Goal: Task Accomplishment & Management: Use online tool/utility

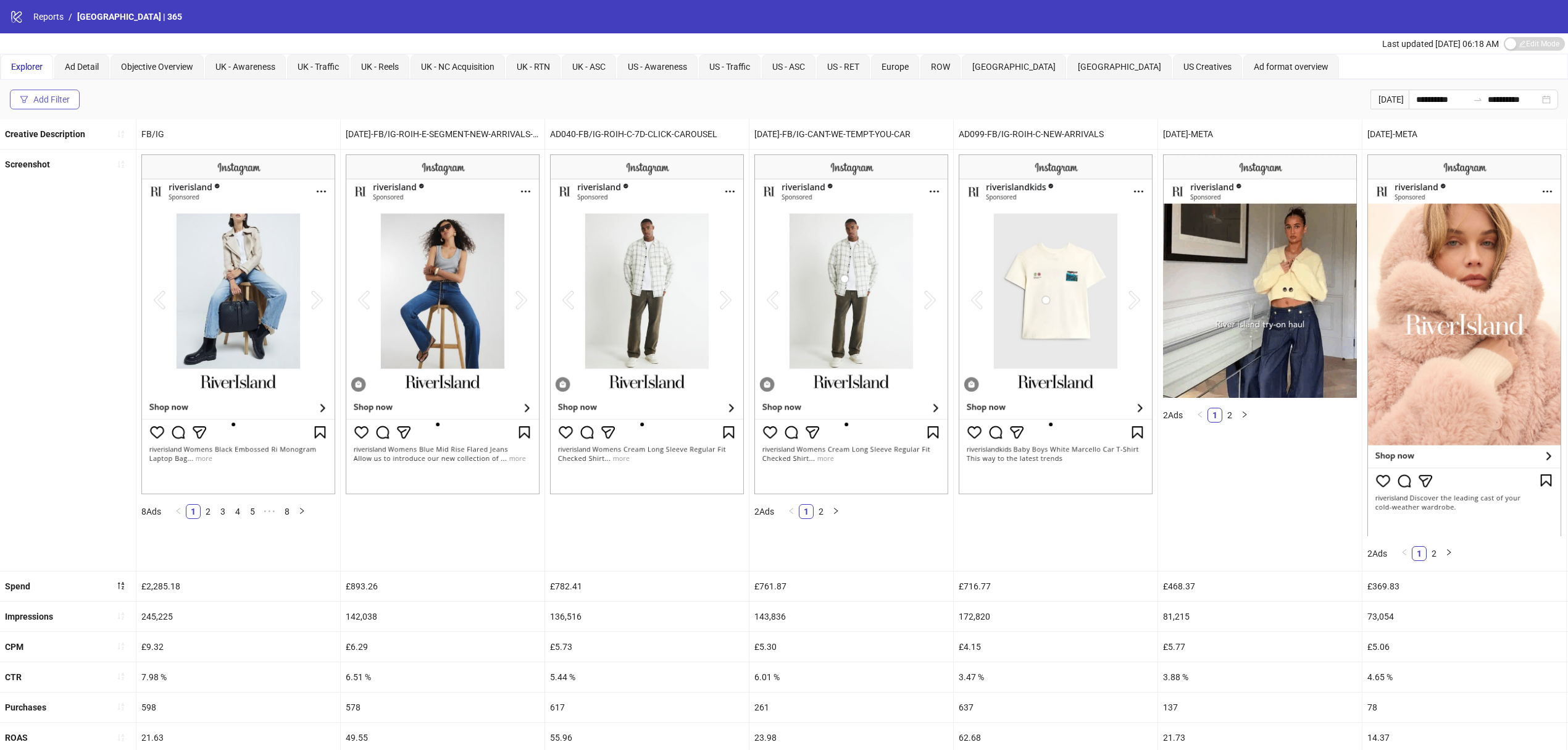
click at [46, 103] on div "Add Filter" at bounding box center [51, 99] width 36 height 10
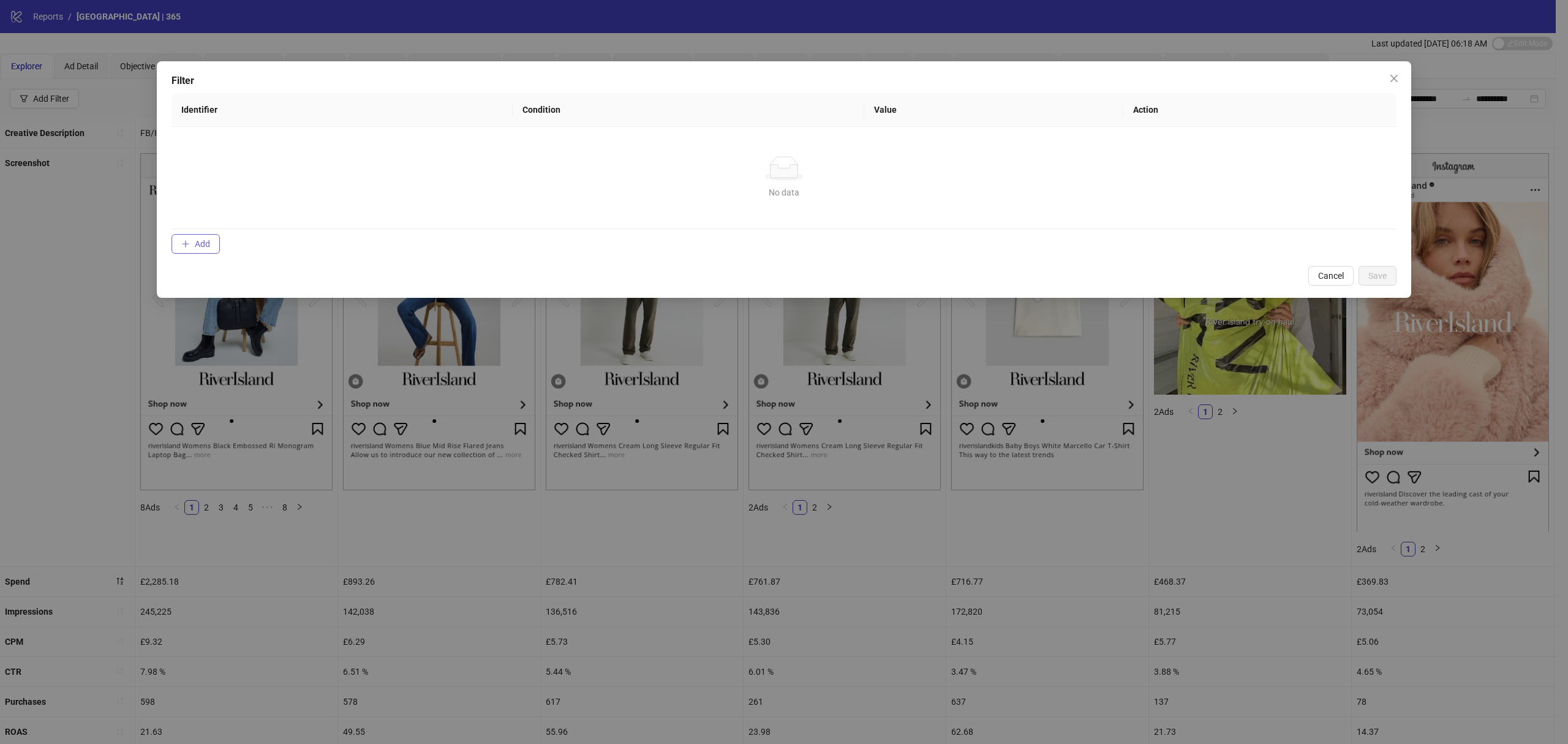
click at [193, 251] on button "Add" at bounding box center [196, 244] width 49 height 19
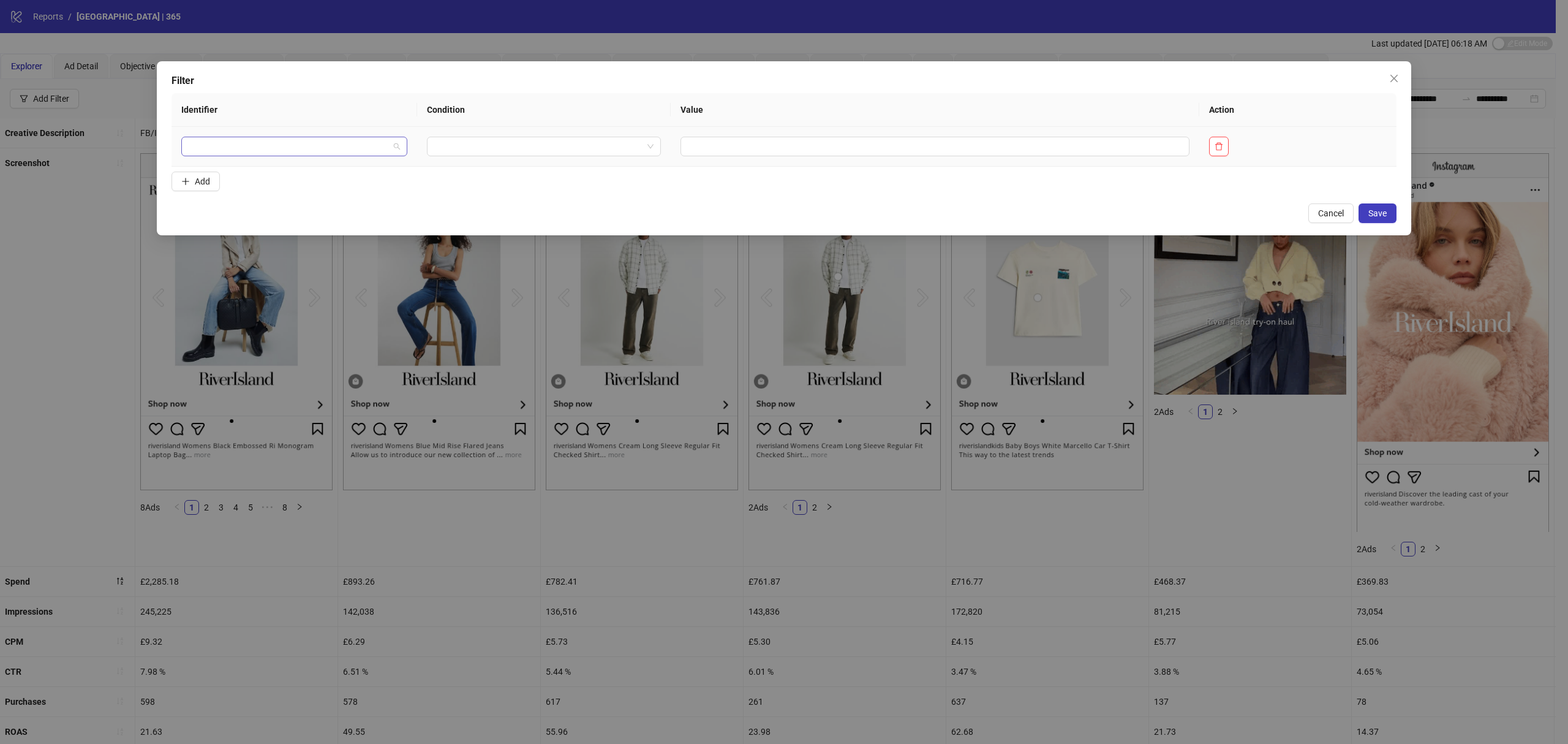
click at [252, 150] on input "search" at bounding box center [289, 146] width 200 height 18
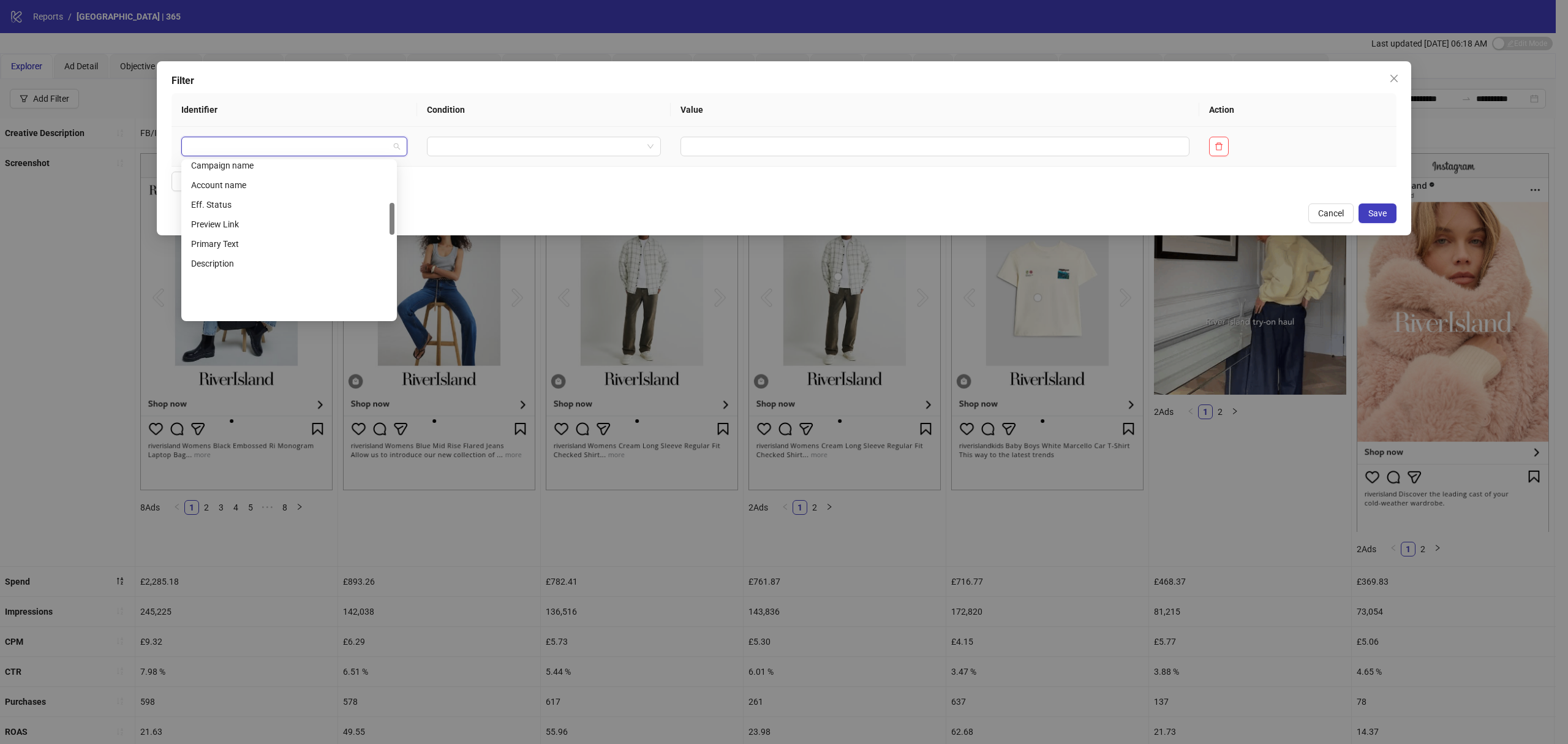
scroll to position [199, 0]
click at [221, 207] on div "Ad name" at bounding box center [290, 208] width 196 height 14
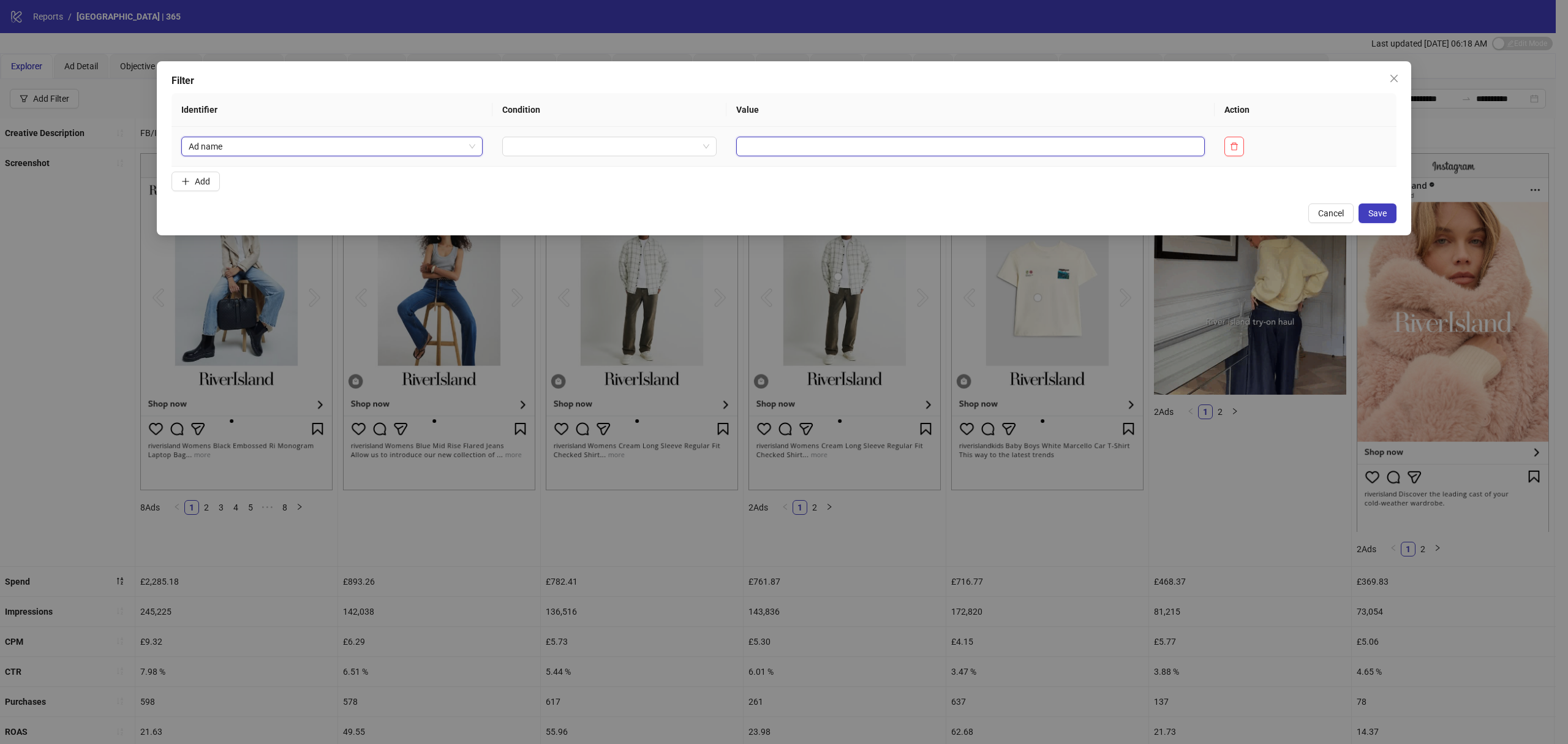
click at [756, 141] on input "text" at bounding box center [971, 147] width 468 height 19
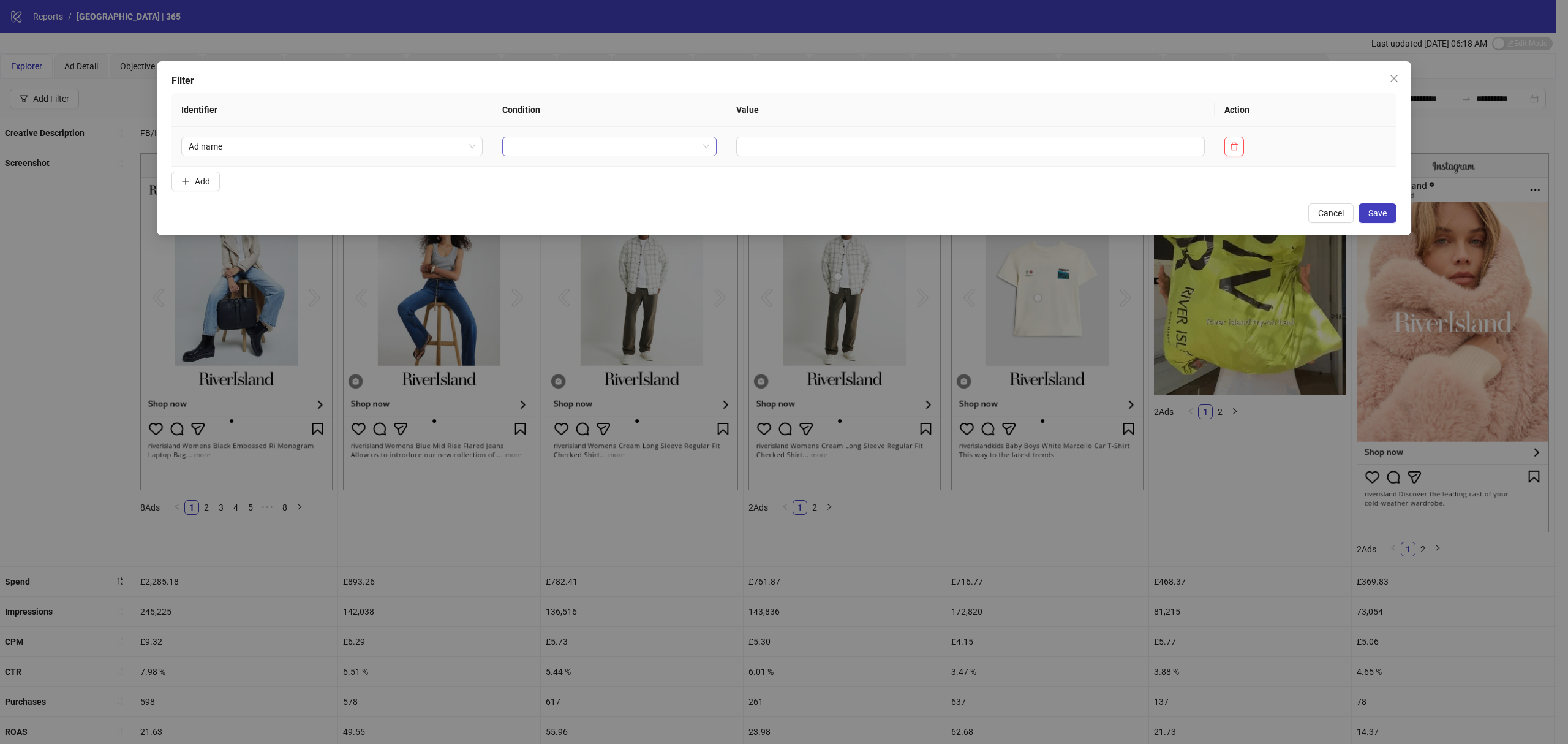
click at [642, 144] on input "search" at bounding box center [604, 146] width 188 height 18
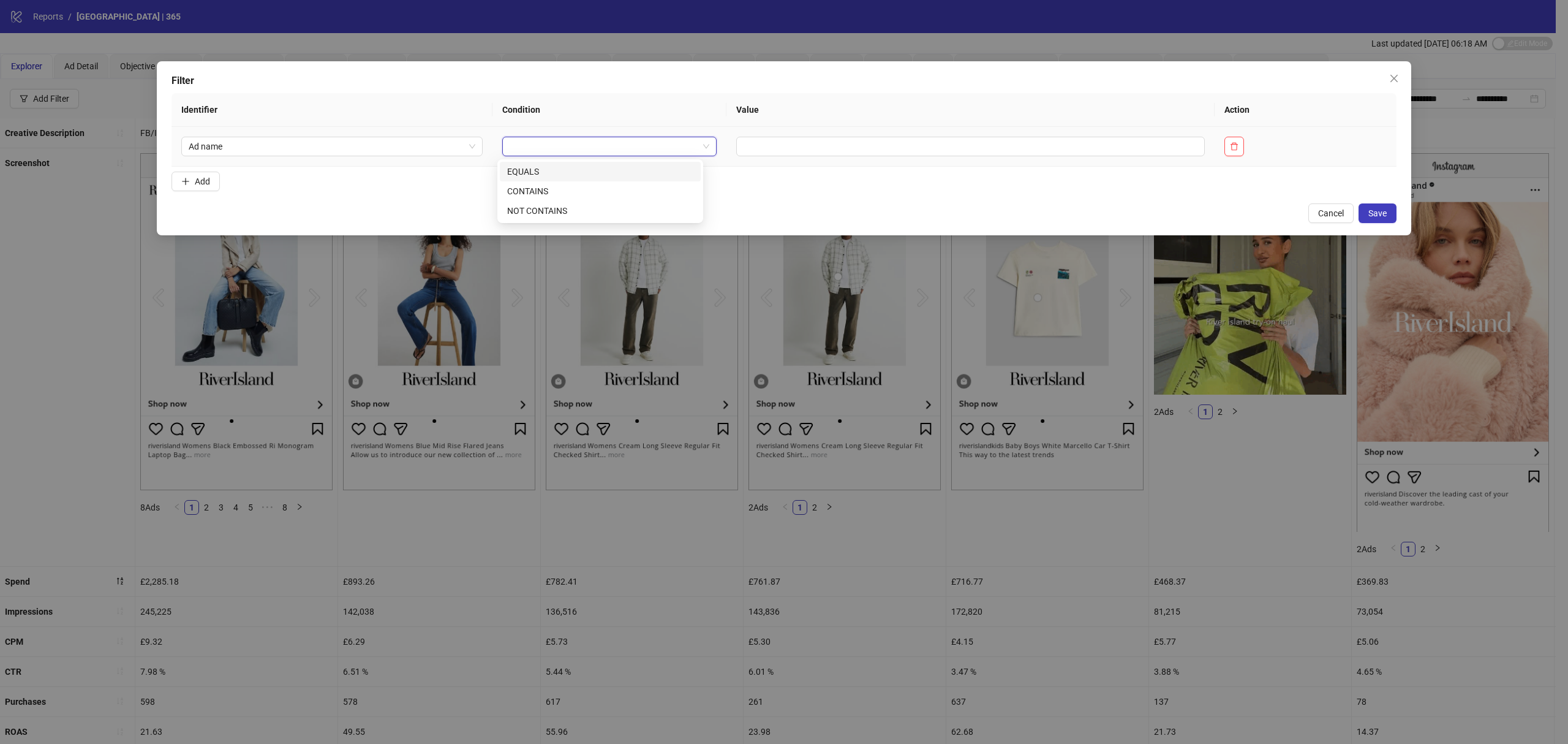
click at [525, 180] on div "EQUALS" at bounding box center [600, 171] width 201 height 19
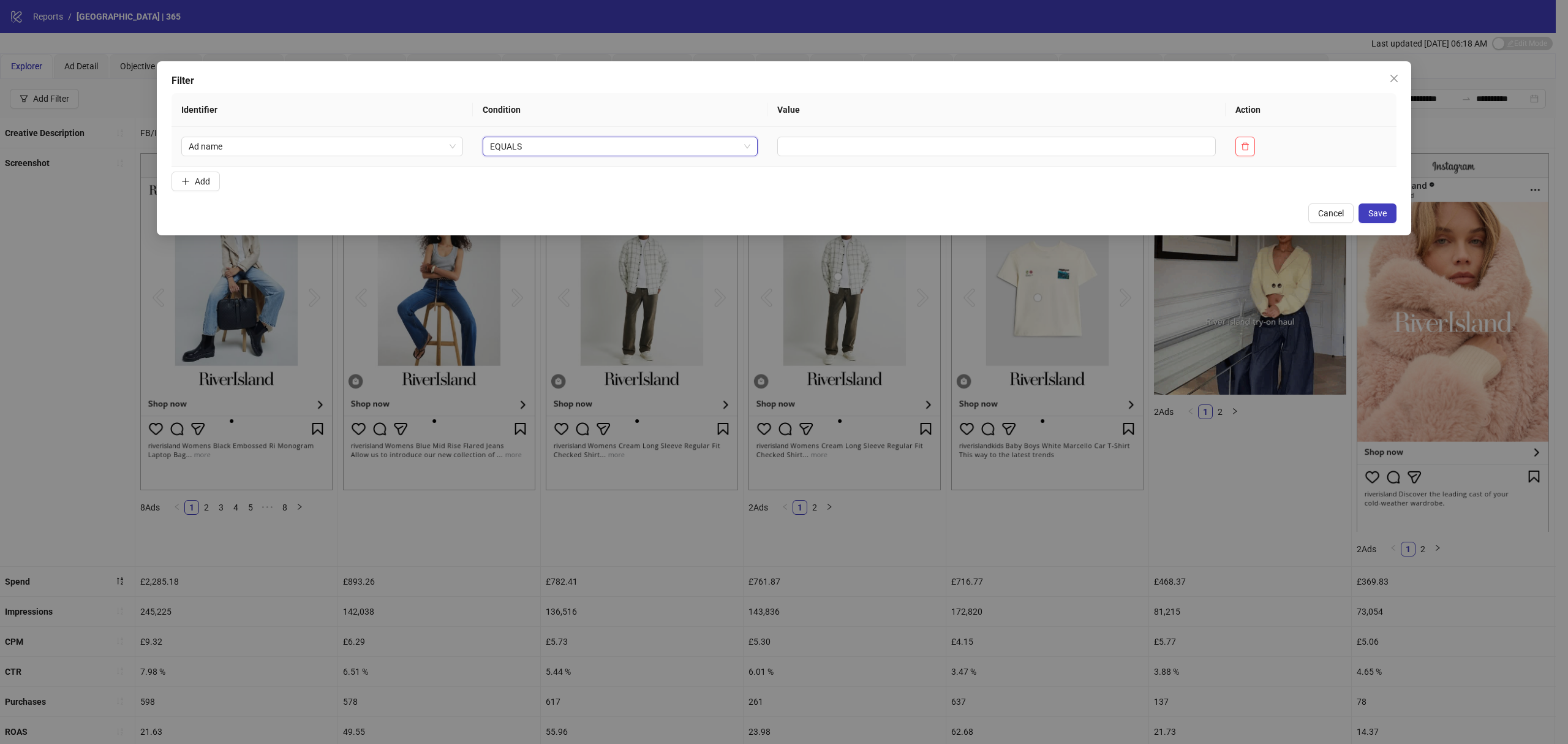
click at [529, 149] on span "EQUALS" at bounding box center [620, 146] width 260 height 18
click at [522, 185] on div "CONTAINS" at bounding box center [611, 191] width 248 height 14
click at [820, 140] on input "text" at bounding box center [1007, 147] width 426 height 19
type input "******"
click at [208, 186] on span "Add" at bounding box center [203, 182] width 16 height 10
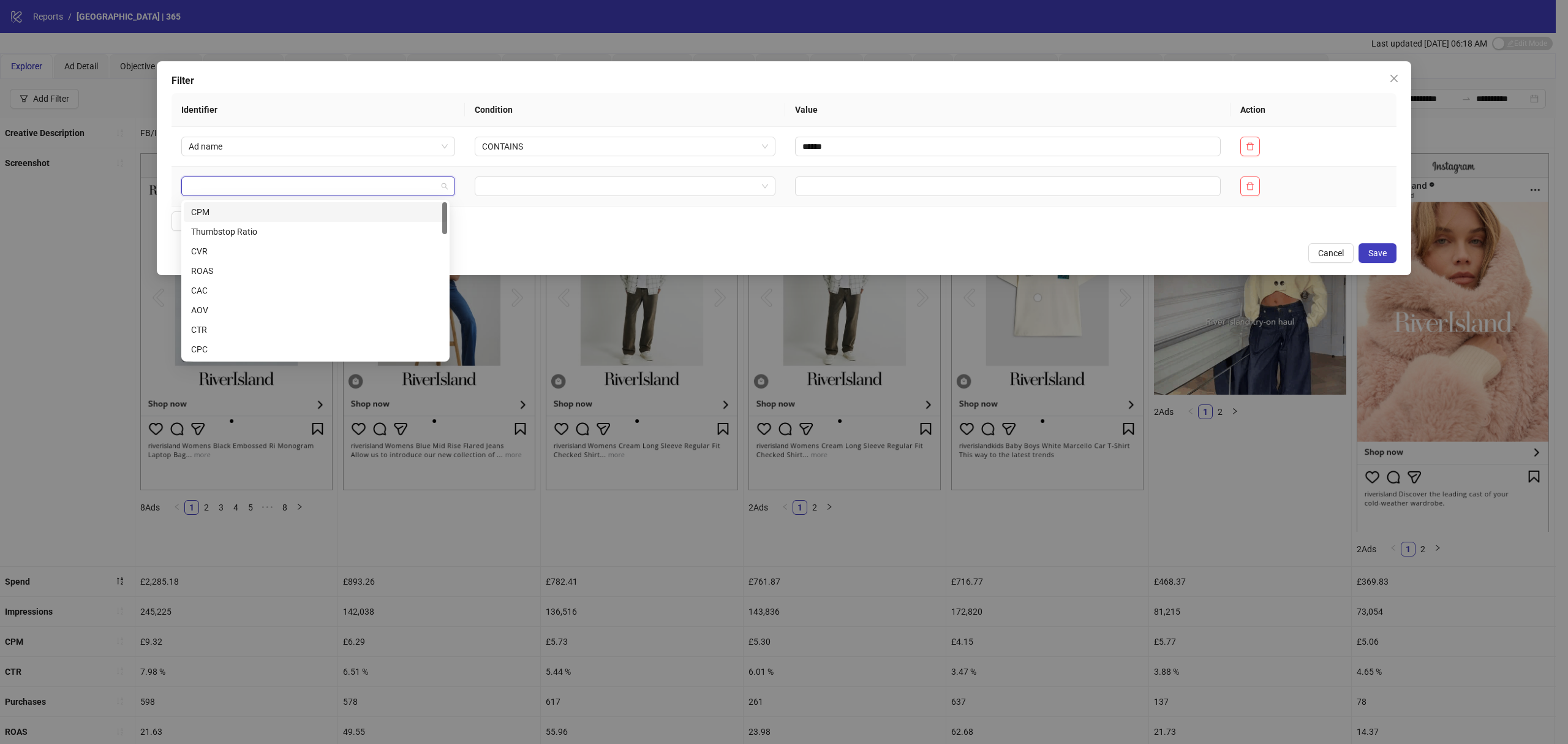
click at [217, 189] on input "search" at bounding box center [312, 186] width 248 height 18
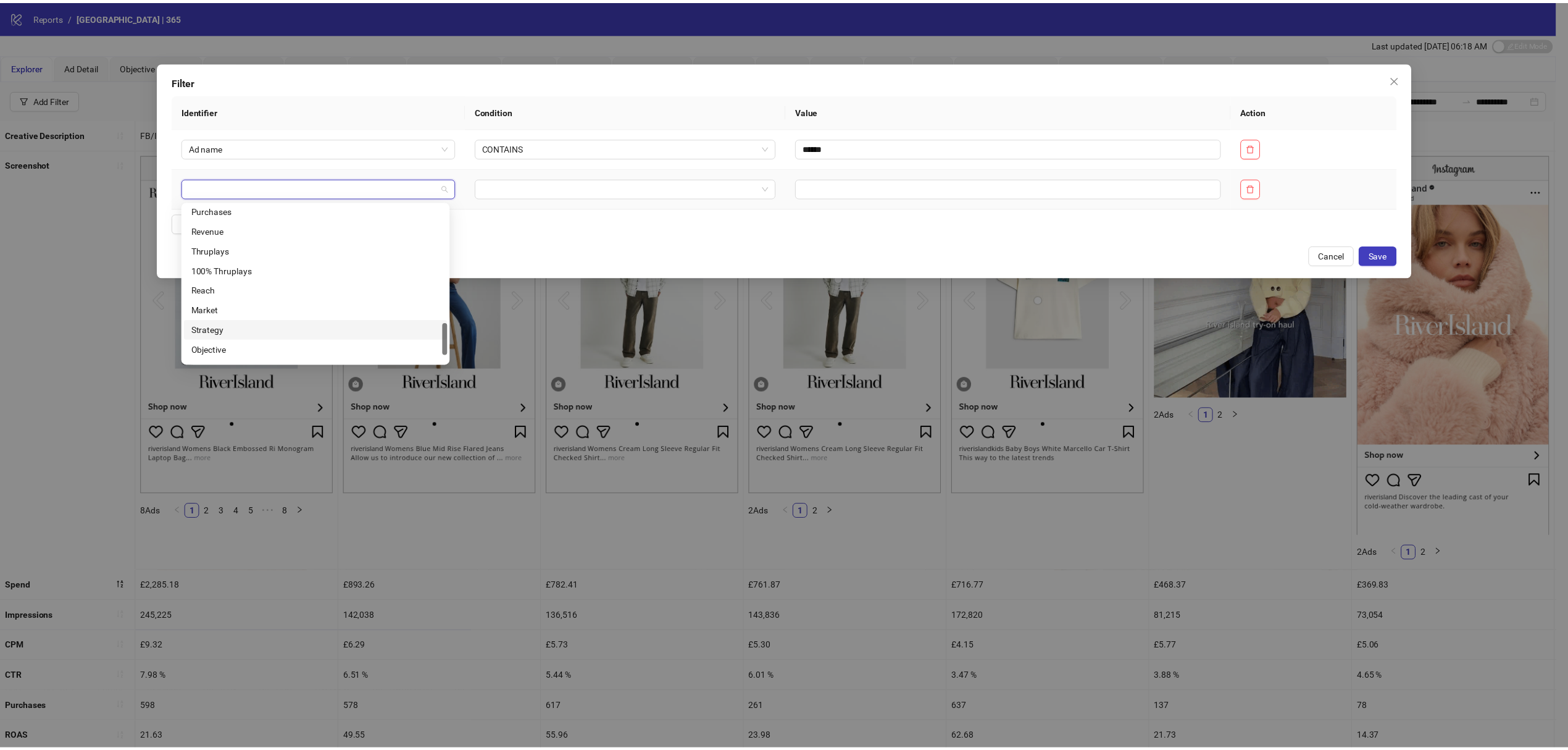
scroll to position [613, 0]
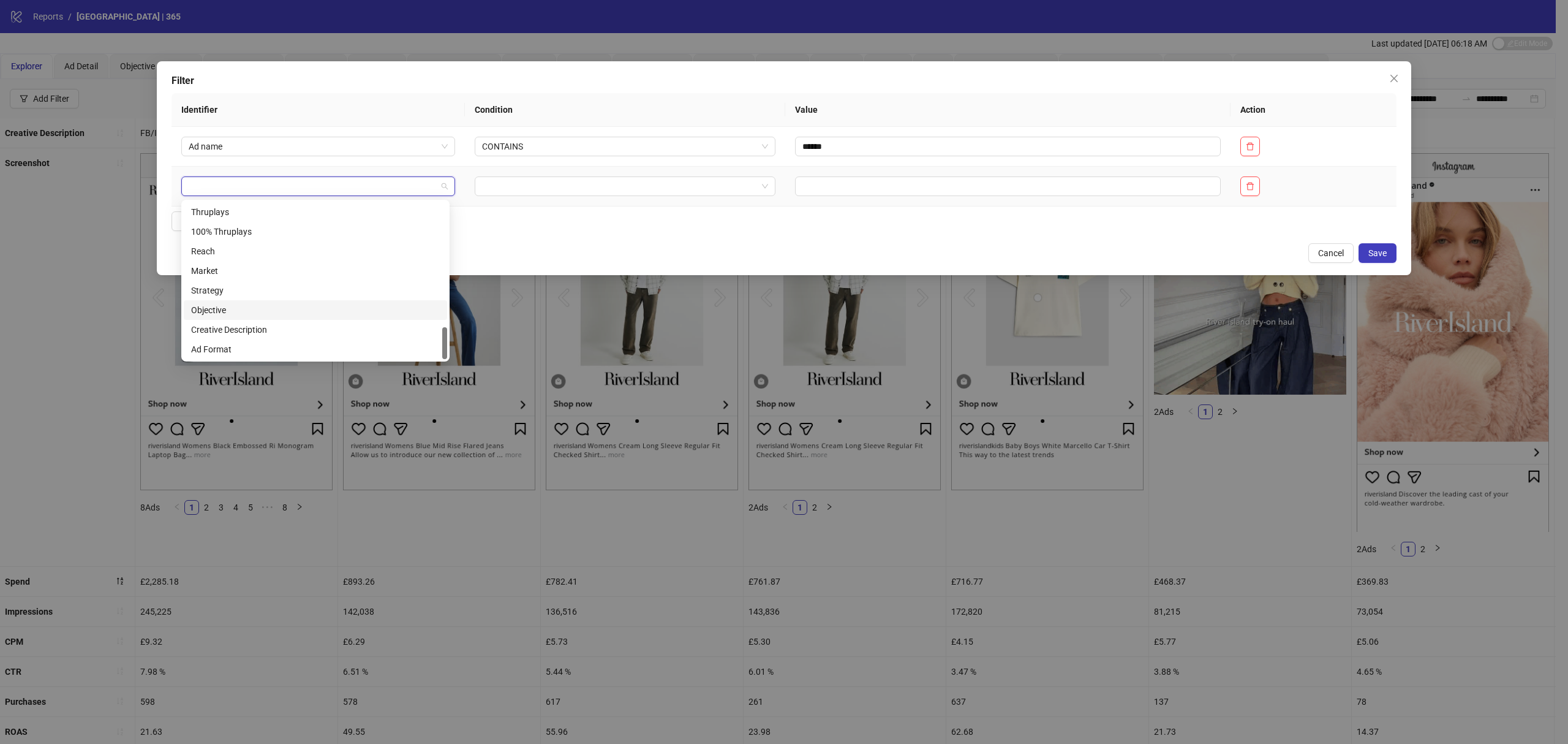
click at [216, 305] on div "Objective" at bounding box center [316, 310] width 249 height 14
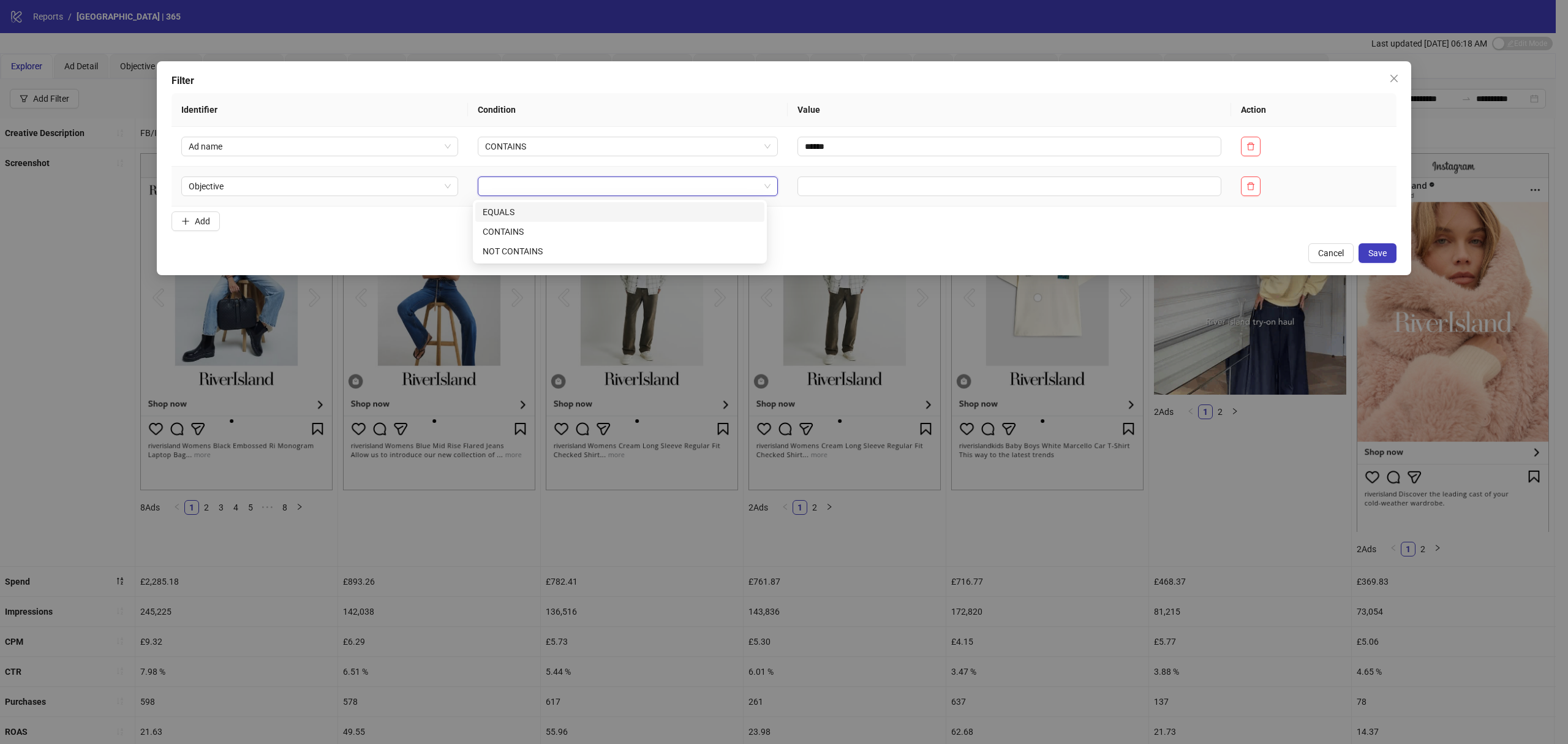
click at [511, 192] on input "search" at bounding box center [622, 186] width 274 height 18
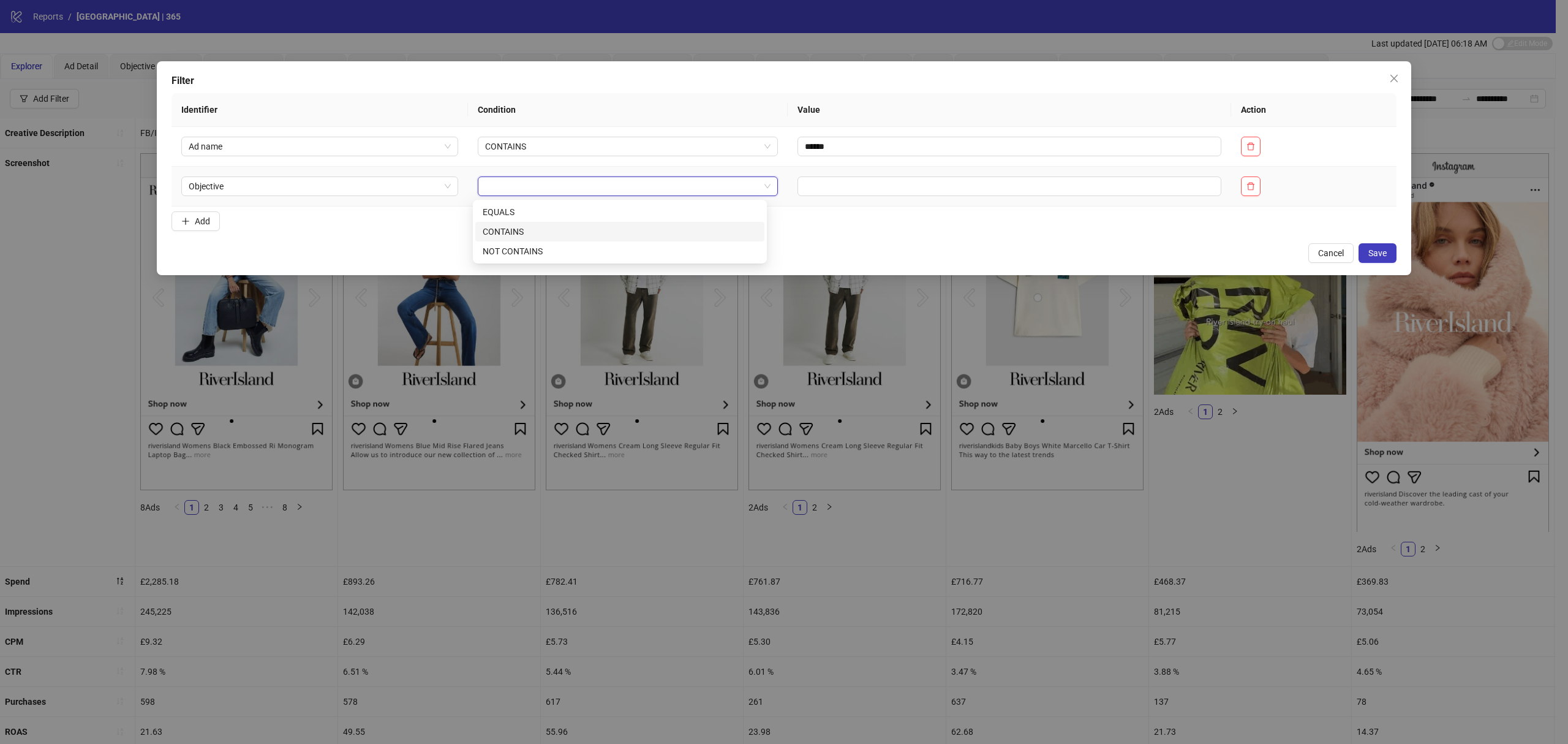
click at [513, 226] on div "CONTAINS" at bounding box center [620, 231] width 274 height 14
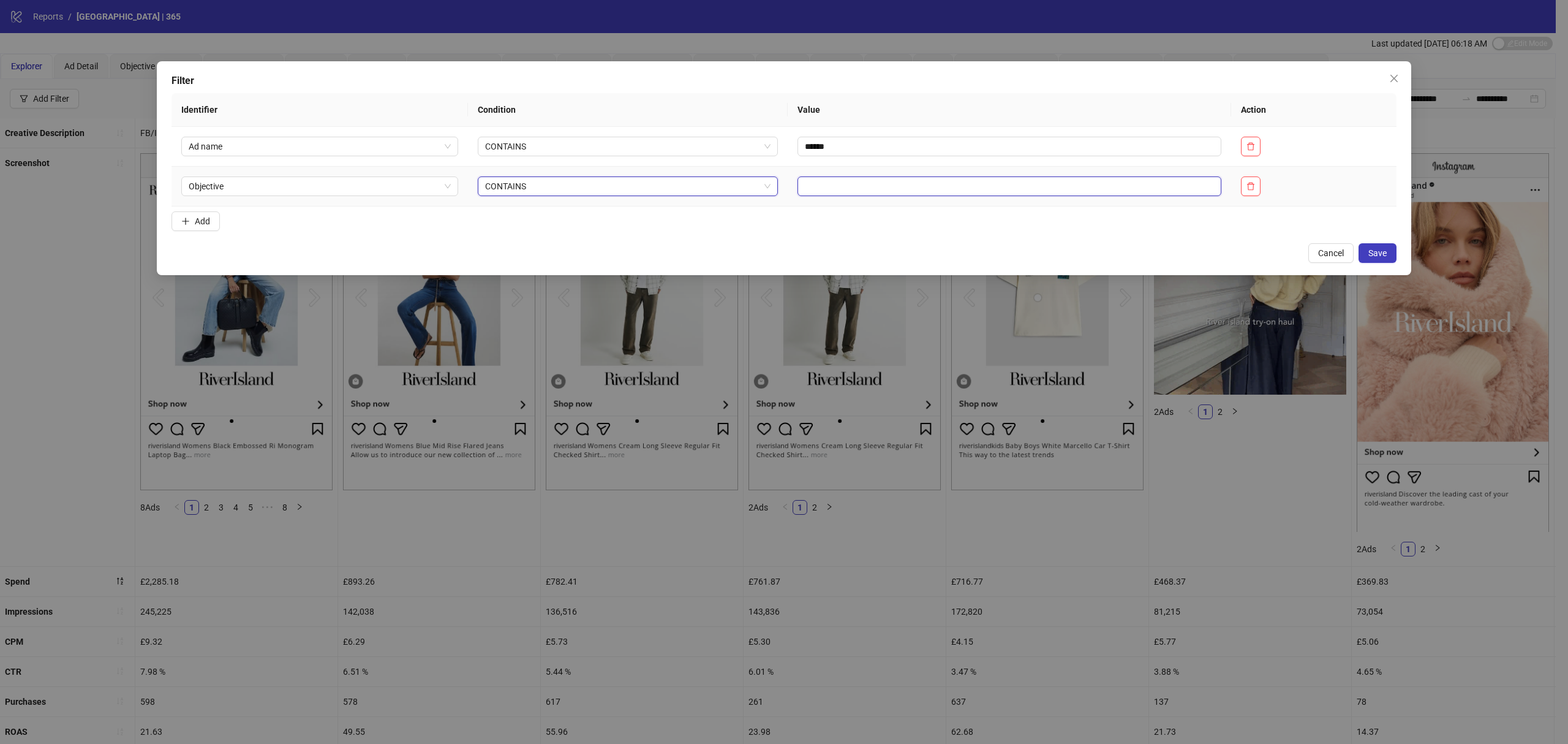
click at [822, 178] on input "text" at bounding box center [1009, 186] width 425 height 19
type input "*"
click at [740, 194] on span "CONTAINS" at bounding box center [627, 186] width 285 height 18
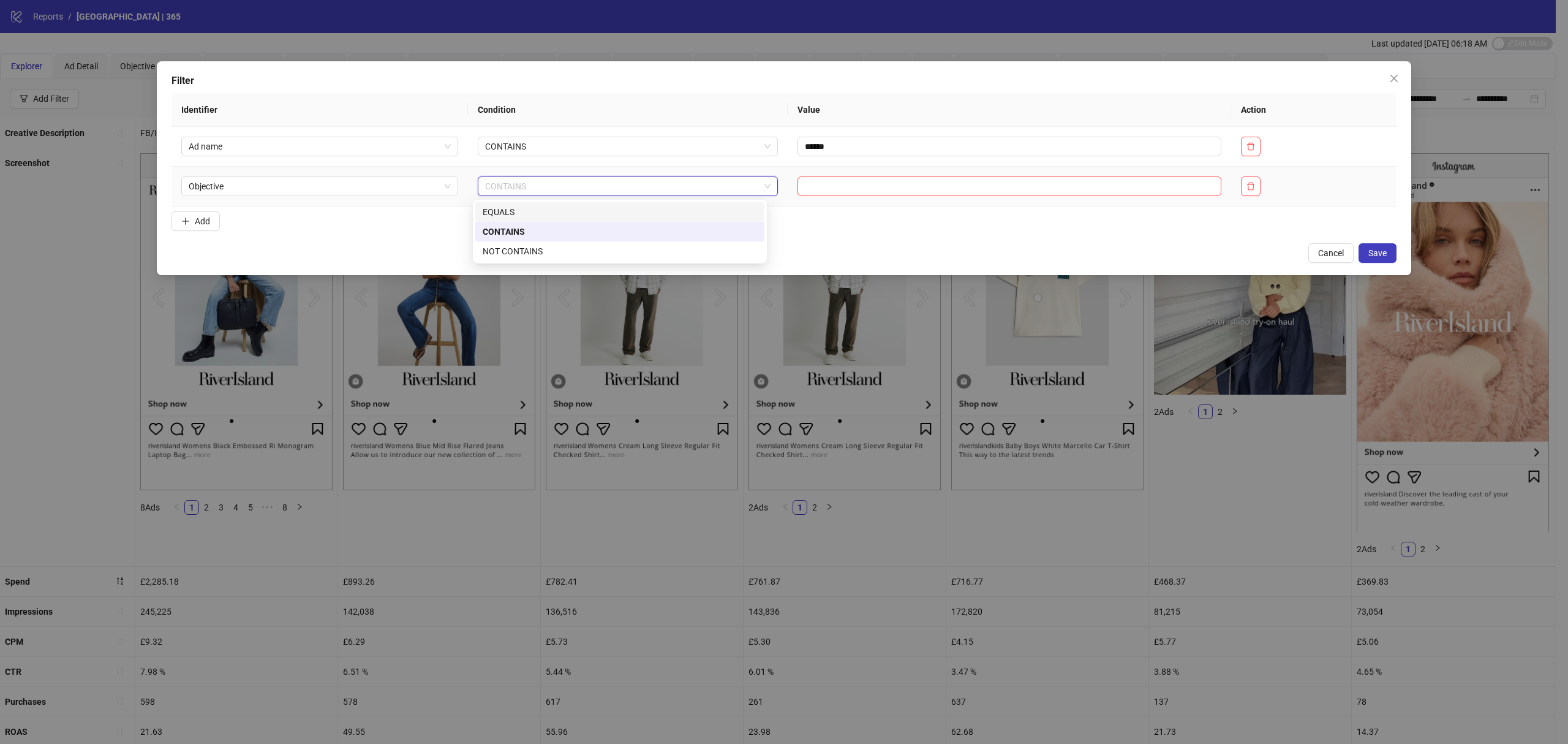
click at [578, 214] on div "EQUALS" at bounding box center [620, 212] width 274 height 14
click at [834, 185] on input "search" at bounding box center [1005, 186] width 399 height 18
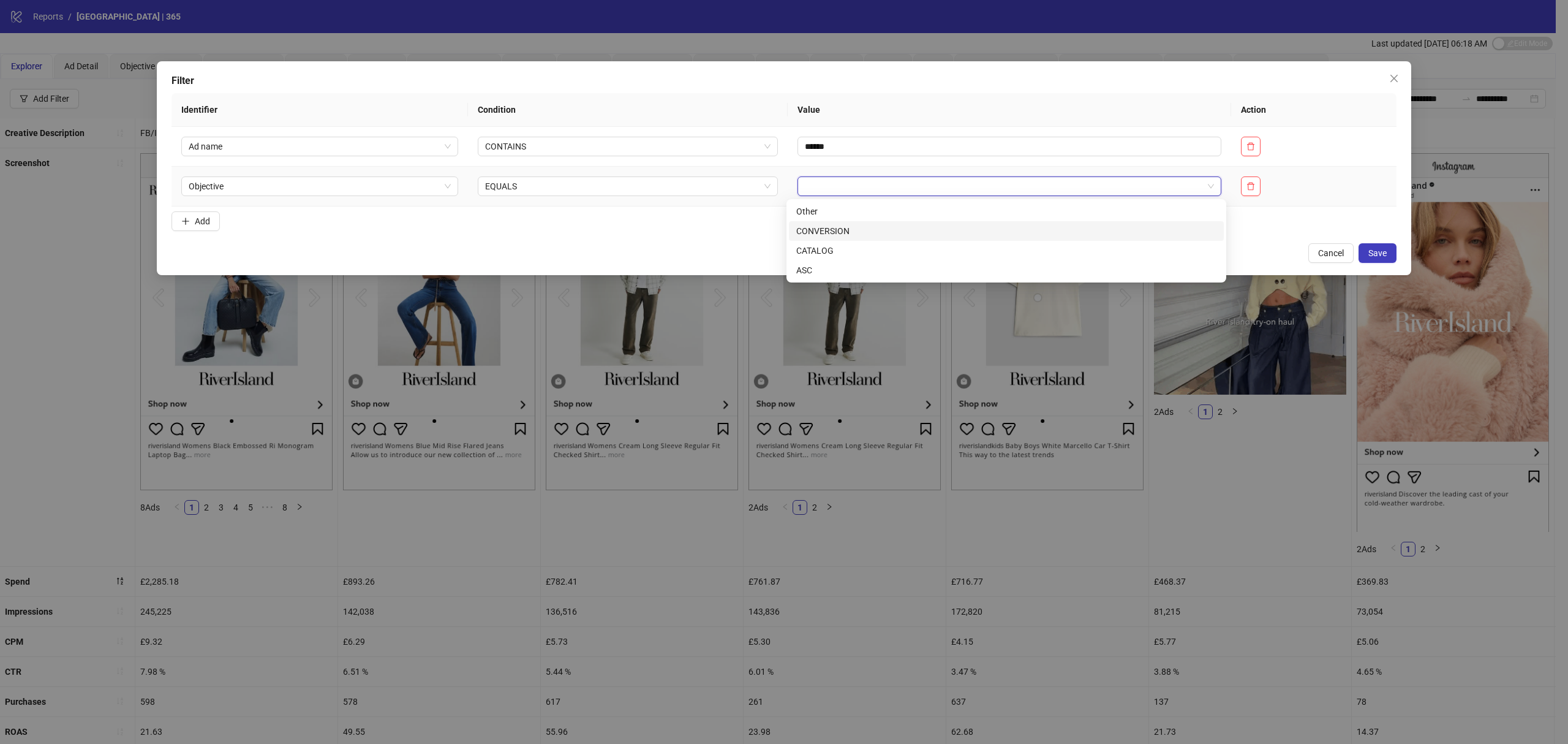
click at [823, 233] on div "CONVERSION" at bounding box center [1006, 231] width 421 height 14
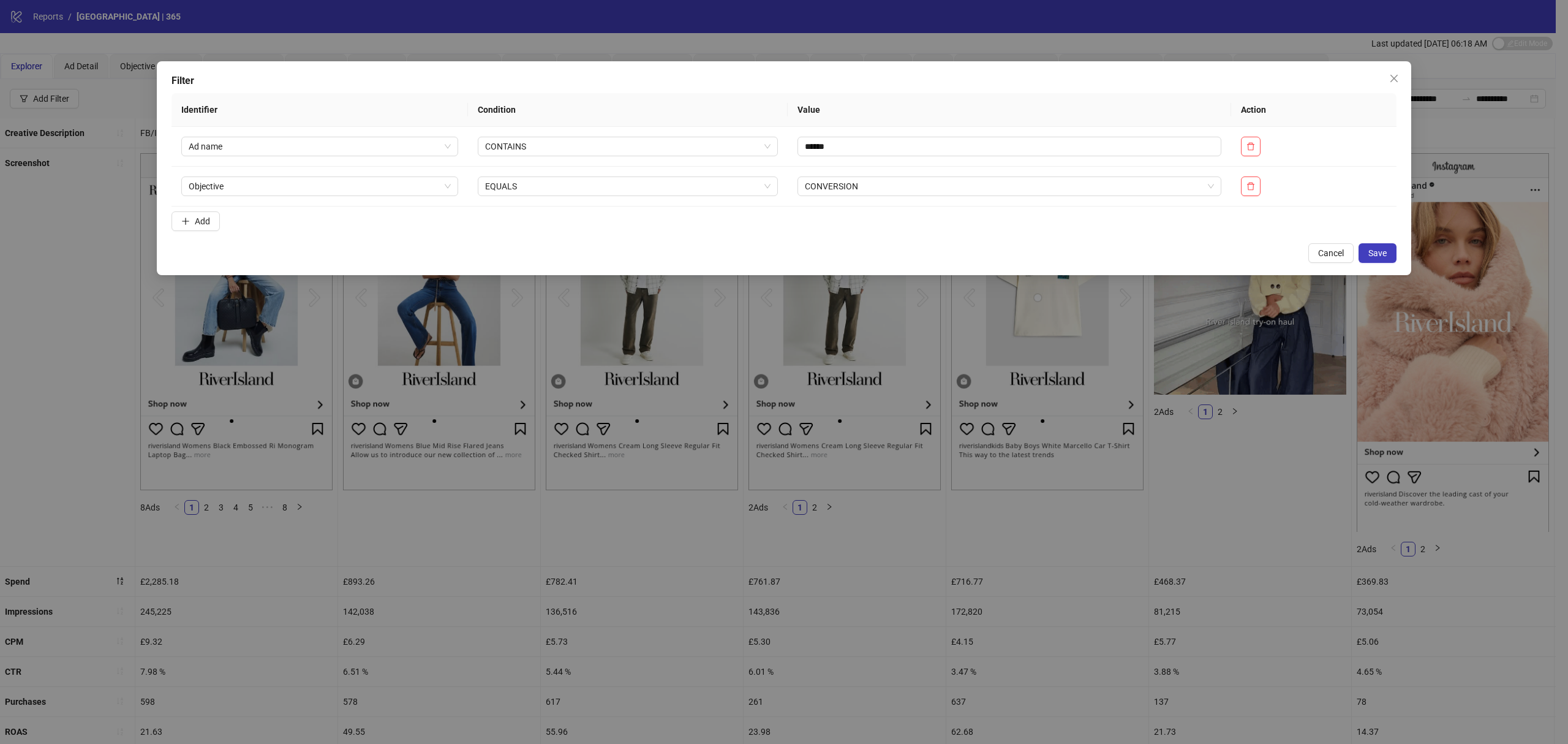
click at [858, 220] on form "Identifier Condition Value Action Ad name CONTAINS ****** Objective EQUALS CONV…" at bounding box center [784, 164] width 1225 height 143
click at [1371, 248] on span "Save" at bounding box center [1378, 253] width 18 height 10
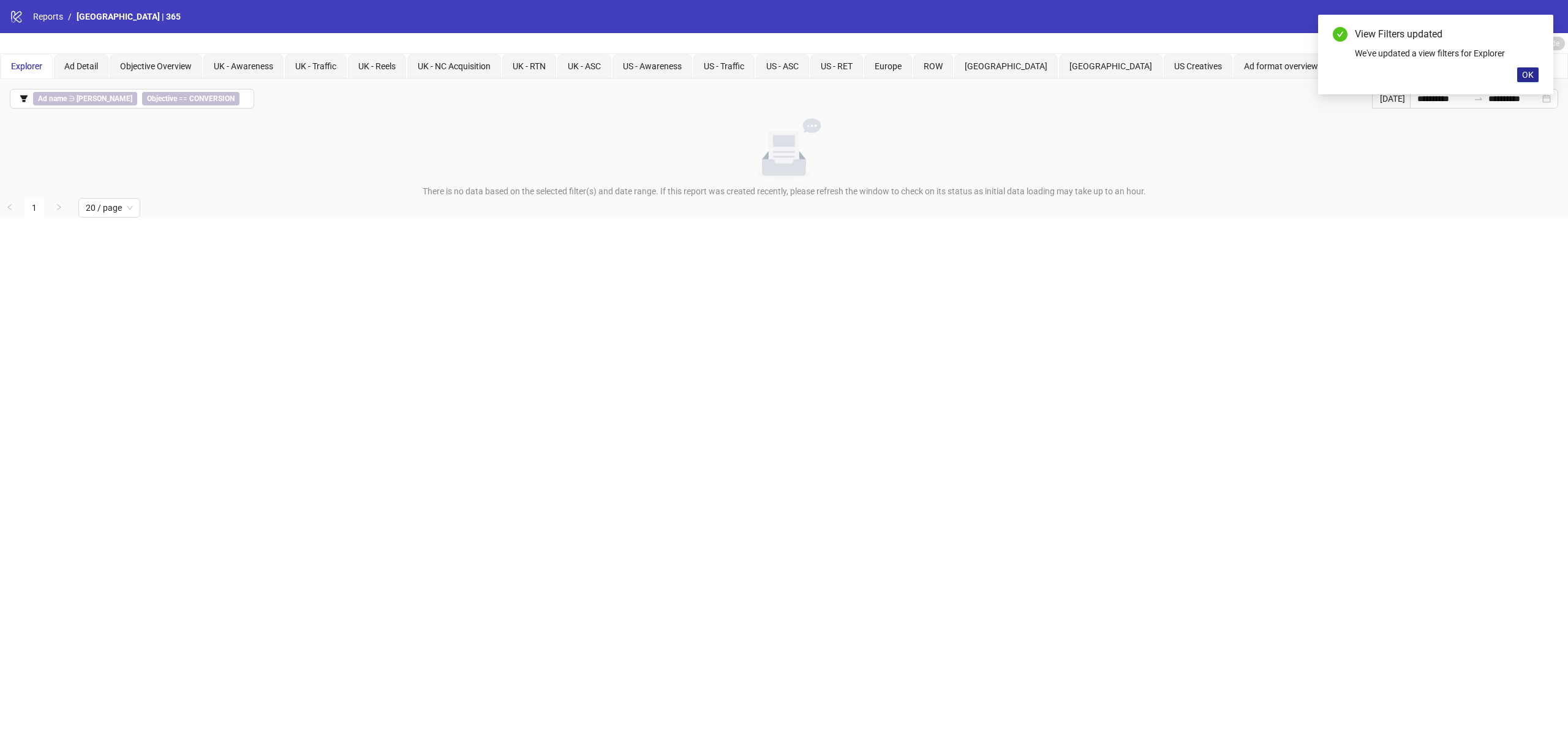
click at [1519, 74] on button "OK" at bounding box center [1528, 74] width 21 height 15
click at [1442, 98] on input "**********" at bounding box center [1443, 99] width 51 height 14
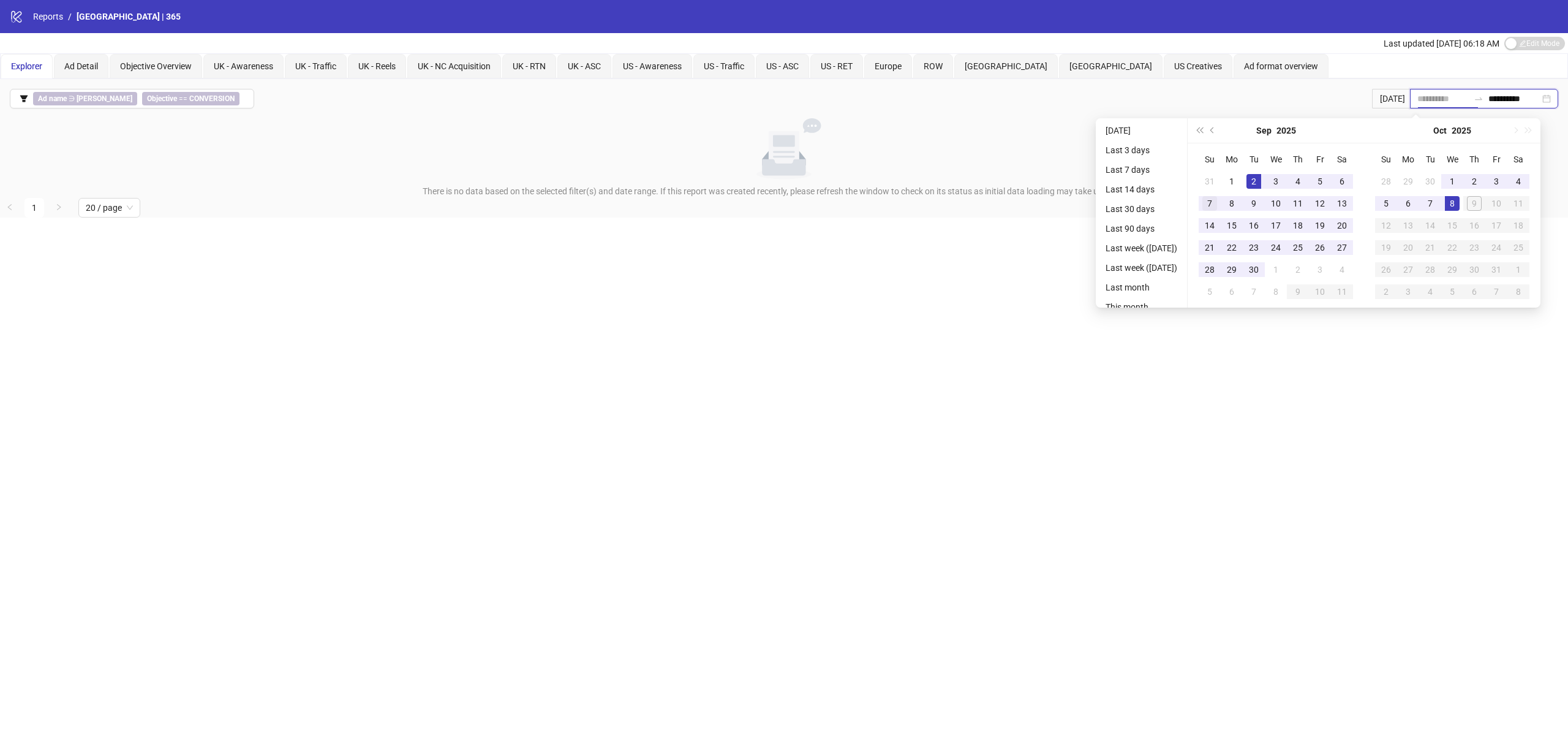
type input "**********"
click at [1217, 196] on div "7" at bounding box center [1210, 203] width 15 height 15
type input "**********"
click at [1530, 173] on td "4" at bounding box center [1518, 181] width 22 height 22
